Goal: Task Accomplishment & Management: Complete application form

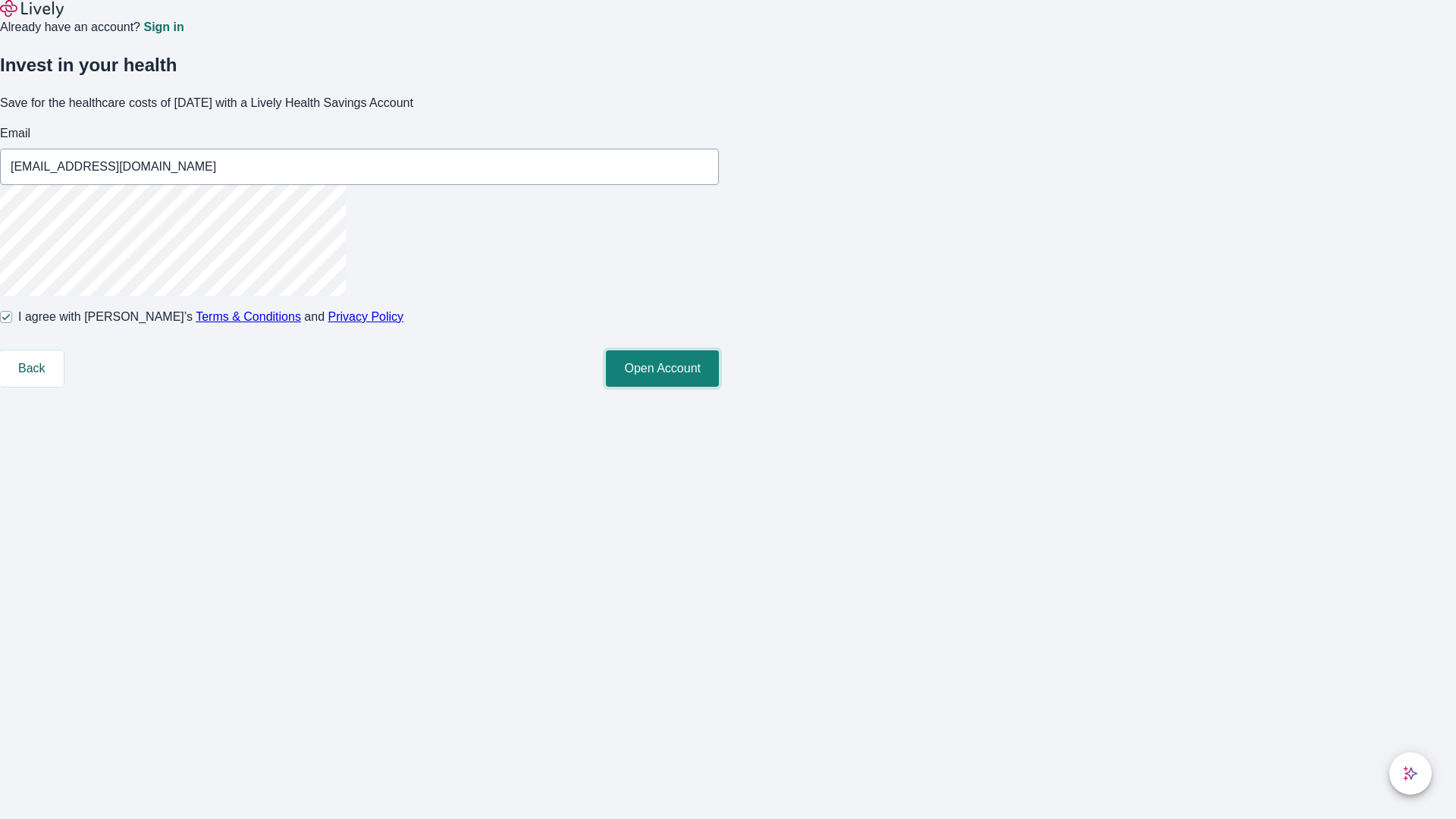
click at [720, 387] on button "Open Account" at bounding box center [662, 368] width 113 height 37
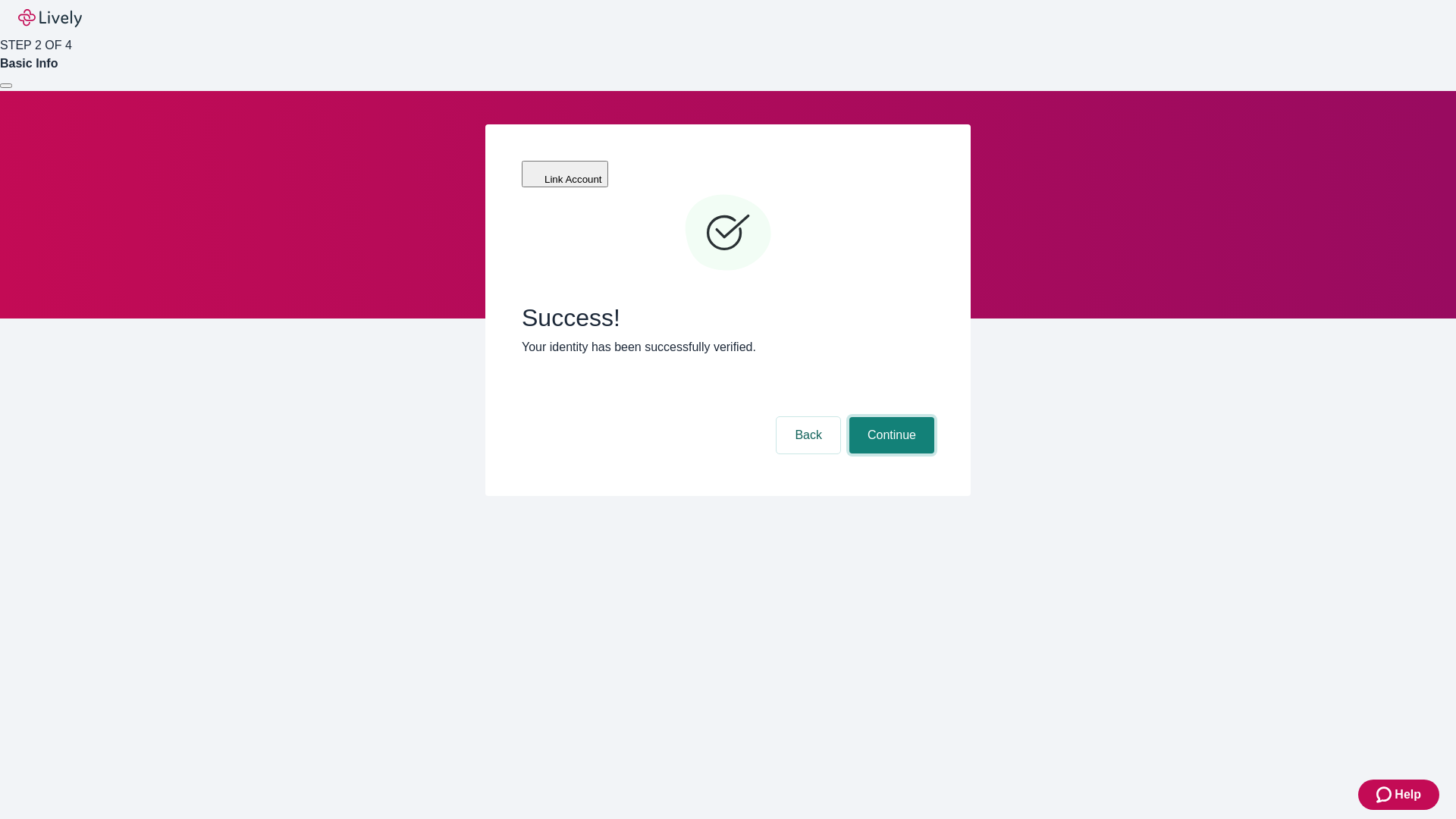
click at [890, 417] on button "Continue" at bounding box center [892, 435] width 85 height 37
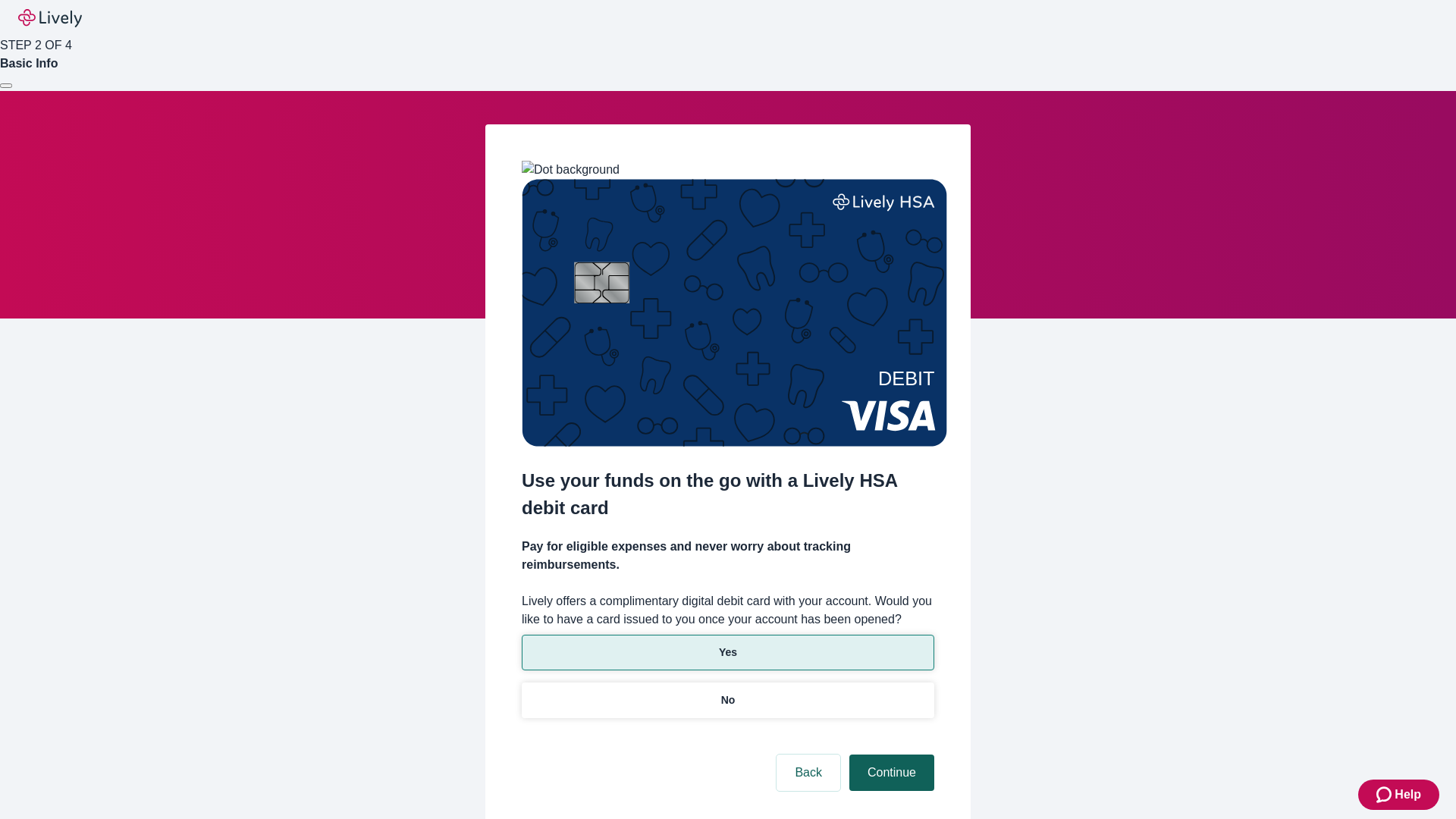
click at [728, 644] on p "Yes" at bounding box center [728, 652] width 18 height 16
click at [890, 755] on button "Continue" at bounding box center [892, 773] width 85 height 37
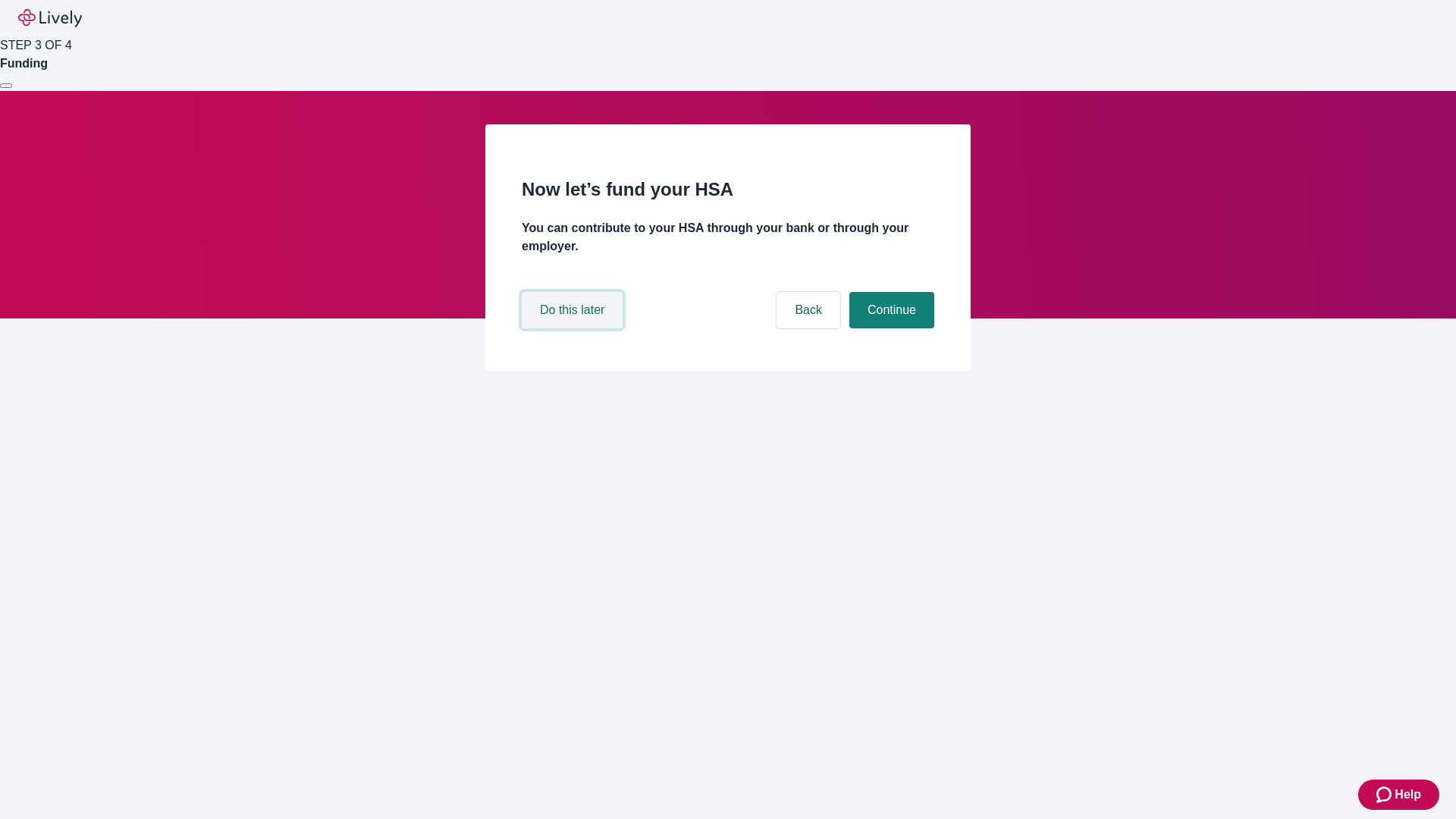
click at [574, 328] on button "Do this later" at bounding box center [572, 310] width 101 height 37
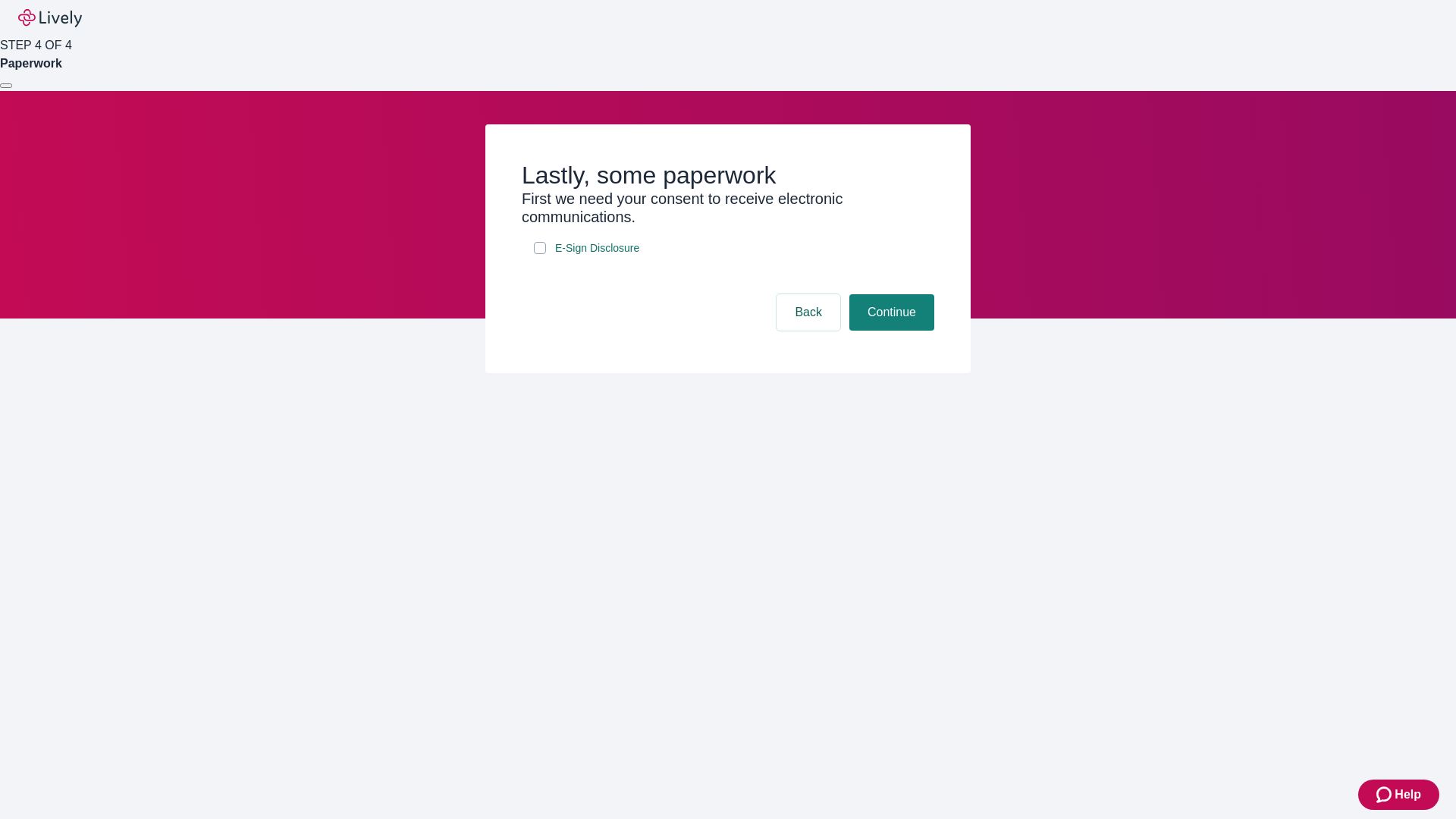
click at [540, 254] on input "E-Sign Disclosure" at bounding box center [540, 248] width 12 height 12
checkbox input "true"
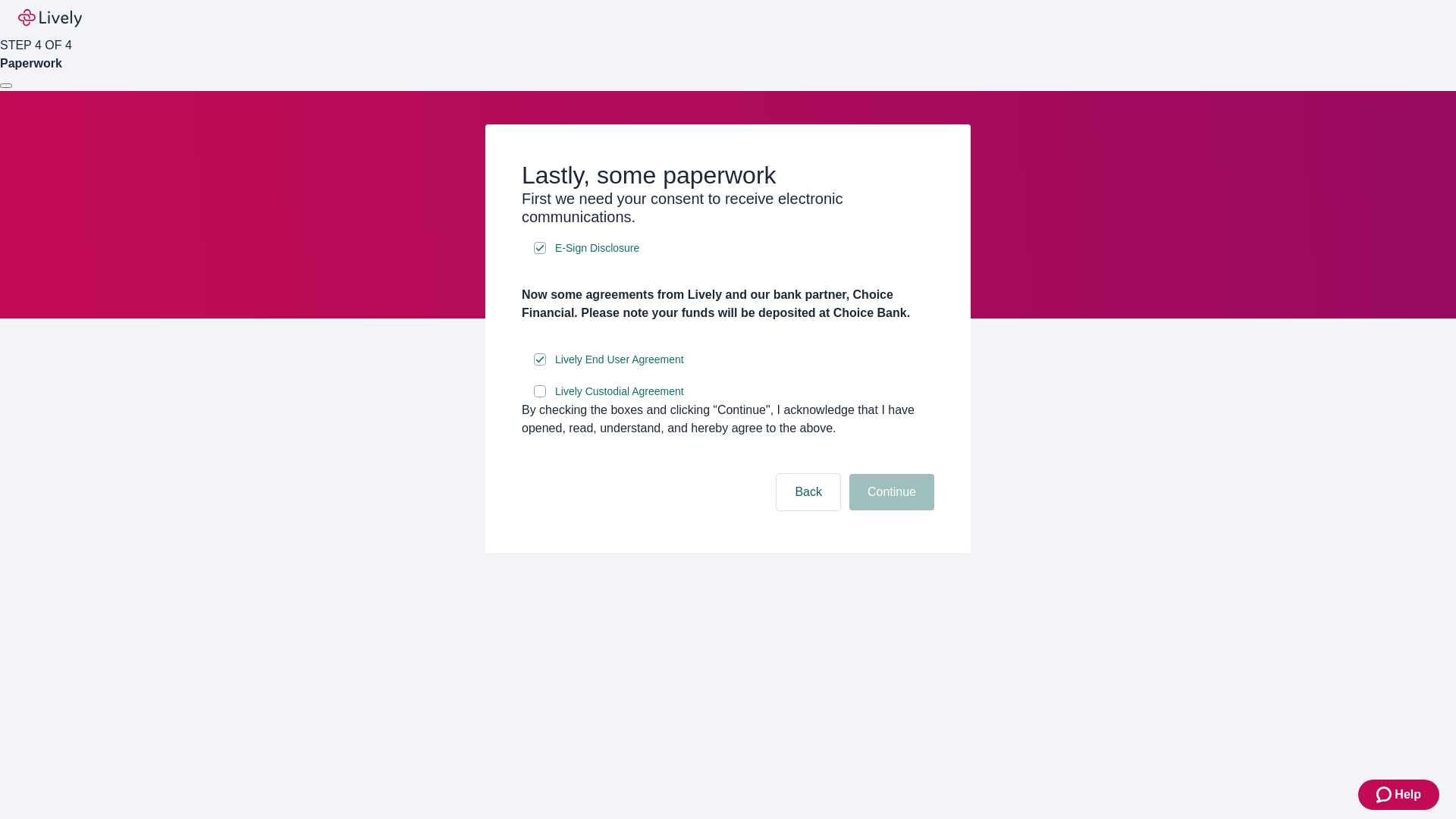
click at [540, 397] on input "Lively Custodial Agreement" at bounding box center [540, 391] width 12 height 12
checkbox input "true"
click at [890, 511] on button "Continue" at bounding box center [892, 492] width 85 height 37
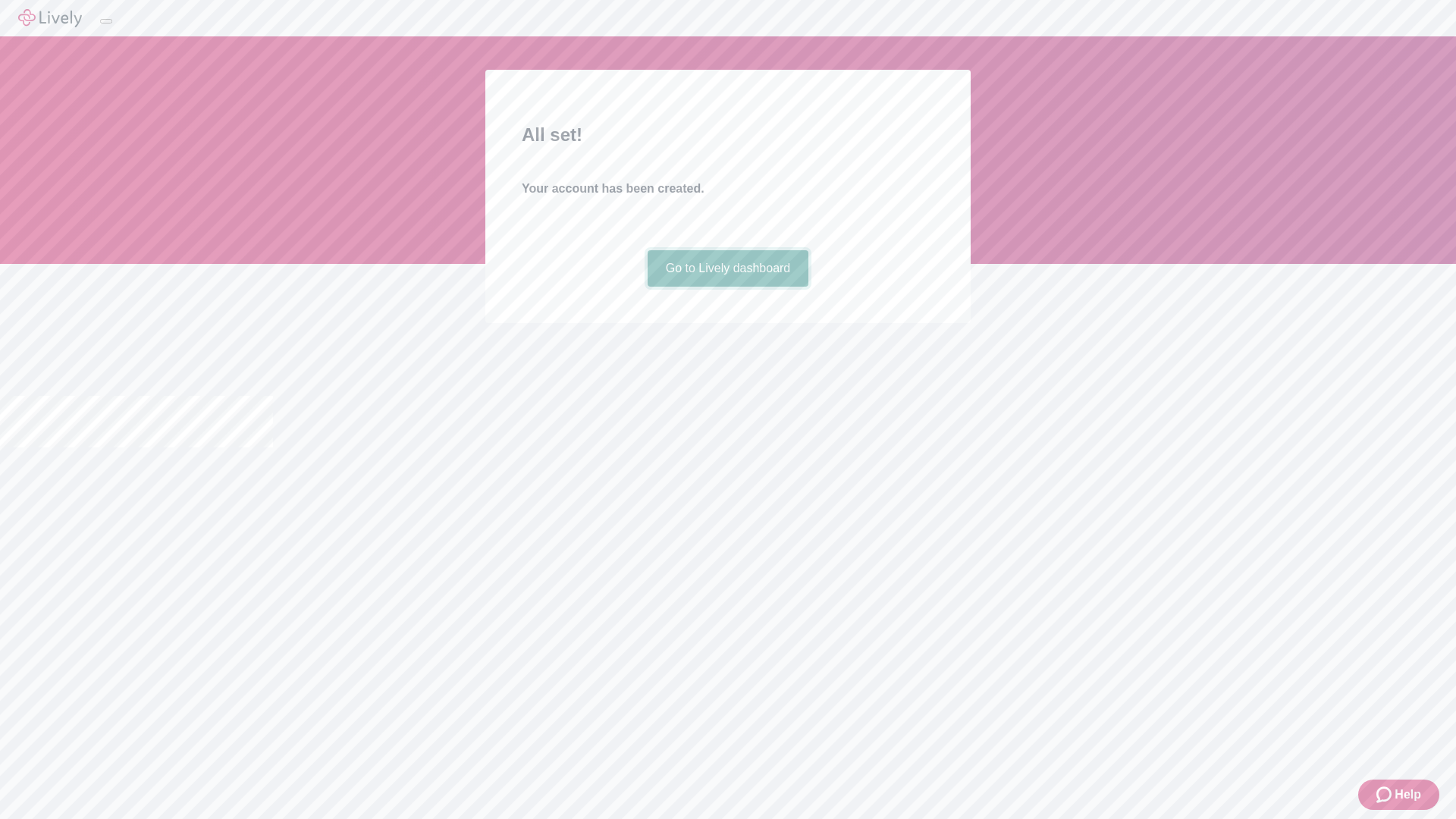
click at [728, 287] on link "Go to Lively dashboard" at bounding box center [728, 268] width 161 height 37
